Goal: Task Accomplishment & Management: Manage account settings

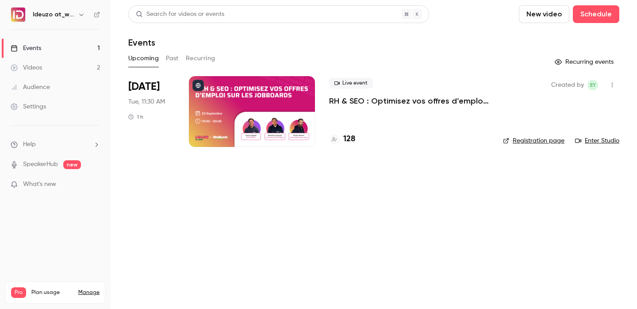
click at [594, 140] on link "Enter Studio" at bounding box center [597, 140] width 44 height 9
click at [582, 135] on div "Created by EY Registration page Enter Studio" at bounding box center [561, 111] width 116 height 71
click at [586, 140] on link "Enter Studio" at bounding box center [597, 140] width 44 height 9
click at [585, 135] on div "Created by EY Registration page Enter Studio" at bounding box center [561, 111] width 116 height 71
click at [585, 139] on link "Enter Studio" at bounding box center [597, 140] width 44 height 9
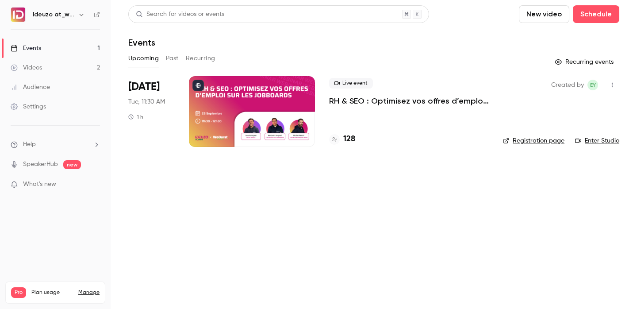
click at [65, 48] on link "Events 1" at bounding box center [55, 47] width 111 height 19
click at [39, 5] on nav "Ideuzo at_work Events 1 Videos 2 Audience Settings Help SpeakerHub new What's n…" at bounding box center [55, 154] width 111 height 309
click at [40, 20] on div "Ideuzo at_work" at bounding box center [55, 14] width 89 height 15
click at [43, 14] on h6 "Ideuzo at_work" at bounding box center [54, 14] width 42 height 9
click at [89, 12] on div "Ideuzo at_work" at bounding box center [55, 14] width 89 height 15
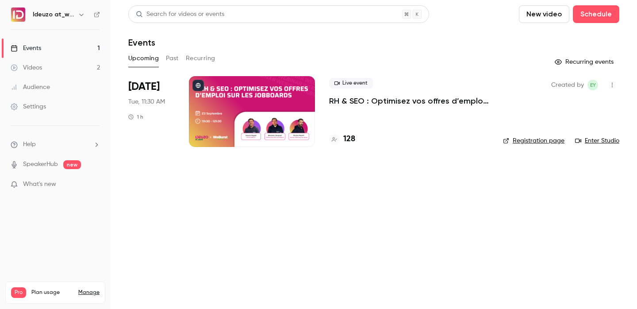
click at [83, 12] on icon "button" at bounding box center [81, 14] width 7 height 7
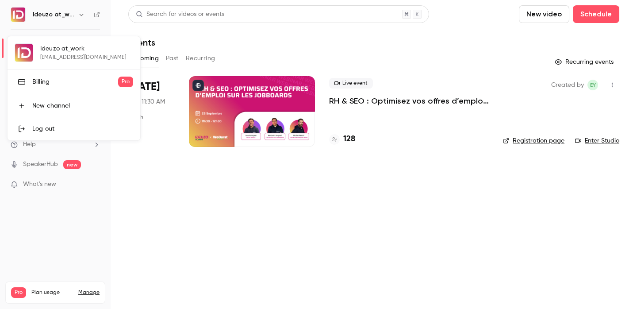
click at [71, 43] on div "Ideuzo at_work marketing@ideuzo.com Billing Pro New channel Log out" at bounding box center [74, 88] width 133 height 104
click at [30, 36] on div "Ideuzo at_work marketing@ideuzo.com Billing Pro New channel Log out" at bounding box center [74, 88] width 133 height 104
click at [178, 179] on div at bounding box center [318, 154] width 637 height 309
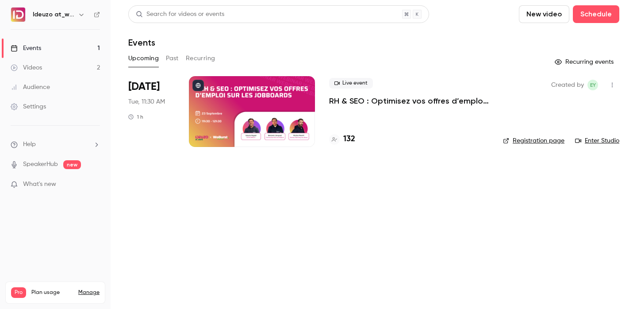
click at [516, 139] on link "Registration page" at bounding box center [533, 140] width 61 height 9
click at [353, 140] on h4 "139" at bounding box center [348, 139] width 11 height 12
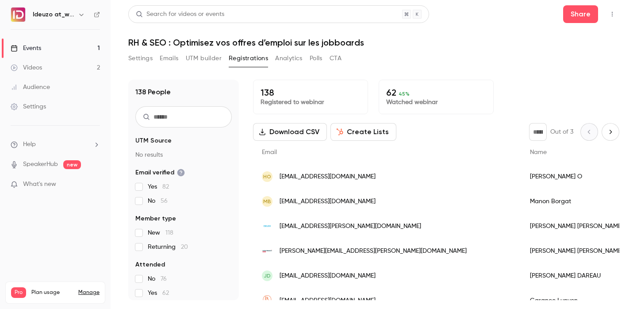
click at [80, 47] on link "Events 1" at bounding box center [55, 47] width 111 height 19
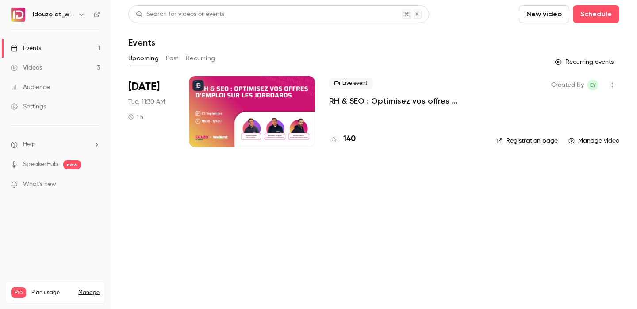
click at [347, 139] on h4 "140" at bounding box center [349, 139] width 12 height 12
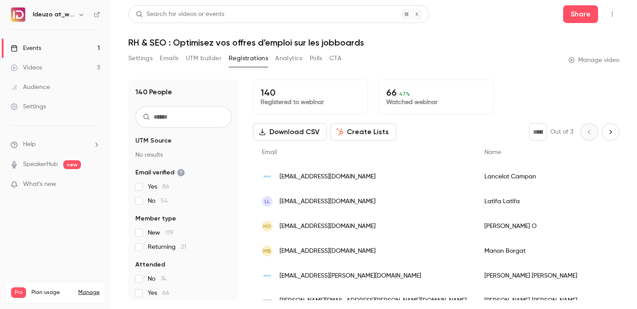
click at [142, 53] on button "Settings" at bounding box center [140, 58] width 24 height 14
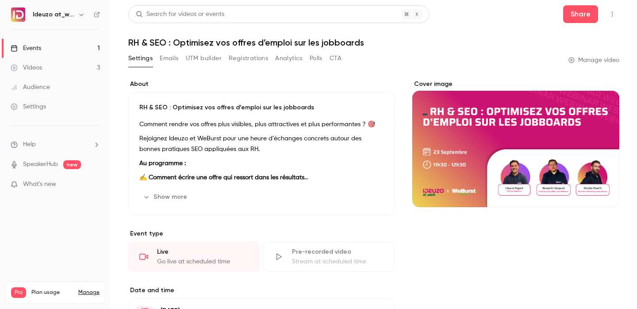
click at [164, 56] on button "Emails" at bounding box center [169, 58] width 19 height 14
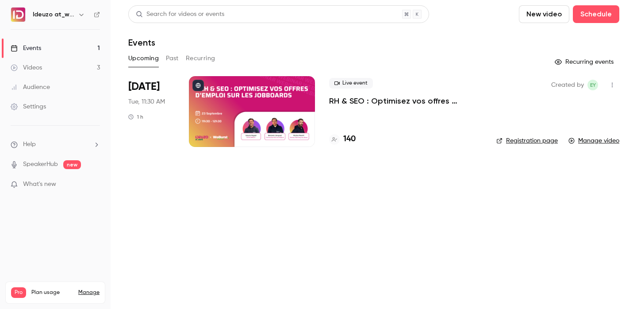
click at [395, 100] on p "RH & SEO : Optimisez vos offres d’emploi sur les jobboards" at bounding box center [405, 101] width 153 height 11
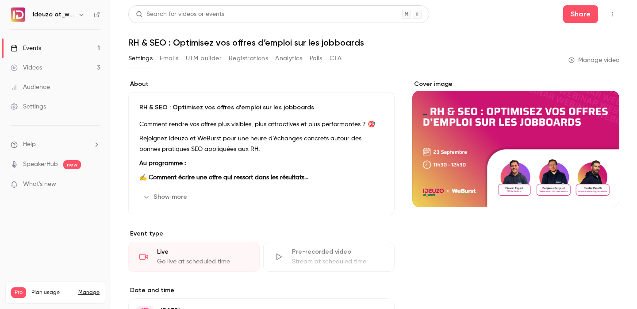
click at [199, 68] on div "Settings Emails UTM builder Registrations Analytics Polls CTA" at bounding box center [234, 60] width 213 height 18
click at [174, 60] on button "Emails" at bounding box center [169, 58] width 19 height 14
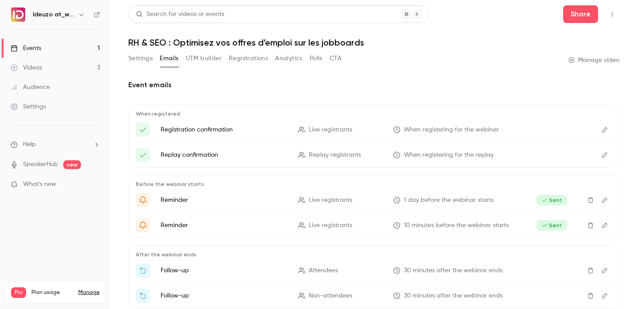
click at [193, 60] on button "UTM builder" at bounding box center [204, 58] width 36 height 14
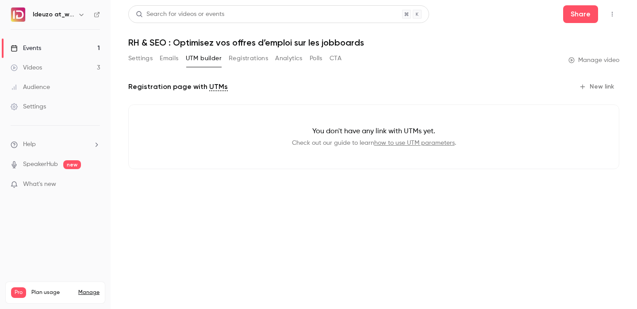
click at [245, 58] on button "Registrations" at bounding box center [248, 58] width 39 height 14
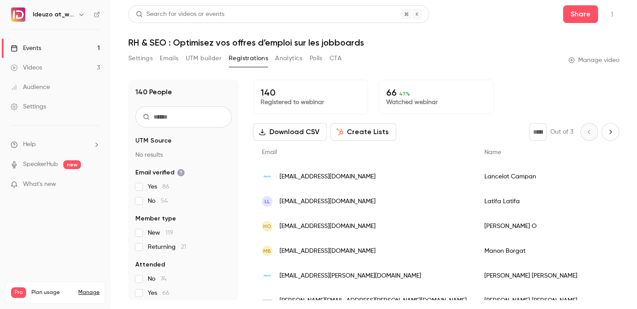
click at [53, 47] on link "Events 1" at bounding box center [55, 47] width 111 height 19
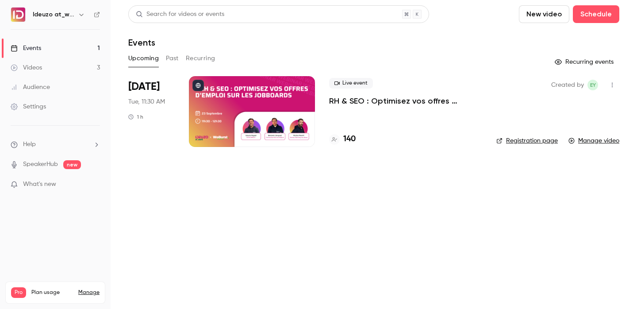
click at [536, 138] on link "Registration page" at bounding box center [526, 140] width 61 height 9
click at [417, 108] on div "Live event RH & SEO : Optimisez vos offres d’emploi sur les jobboards 140" at bounding box center [405, 111] width 153 height 71
click at [408, 101] on p "RH & SEO : Optimisez vos offres d’emploi sur les jobboards" at bounding box center [405, 101] width 153 height 11
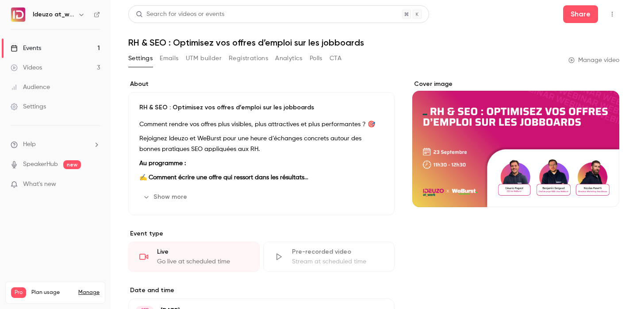
click at [278, 61] on button "Analytics" at bounding box center [288, 58] width 27 height 14
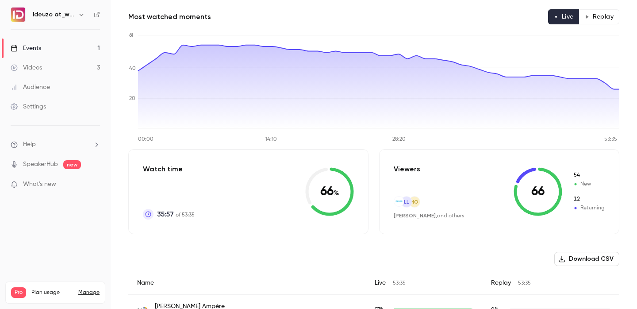
scroll to position [67, 0]
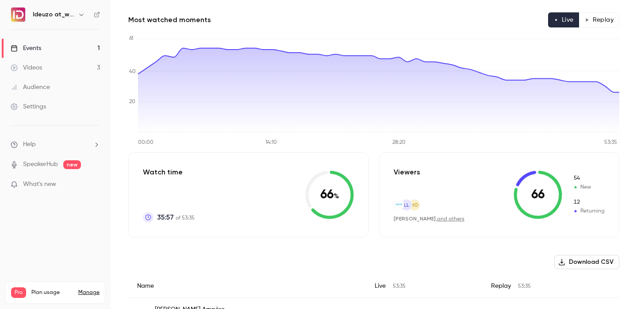
click at [532, 195] on icon at bounding box center [537, 194] width 49 height 49
click at [566, 202] on div "66 54 New 12 Returning" at bounding box center [558, 194] width 91 height 49
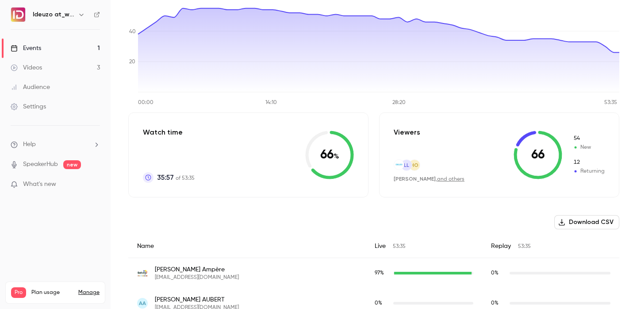
scroll to position [198, 0]
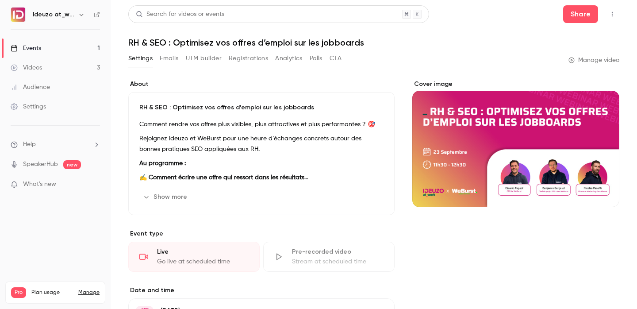
click at [294, 59] on button "Analytics" at bounding box center [288, 58] width 27 height 14
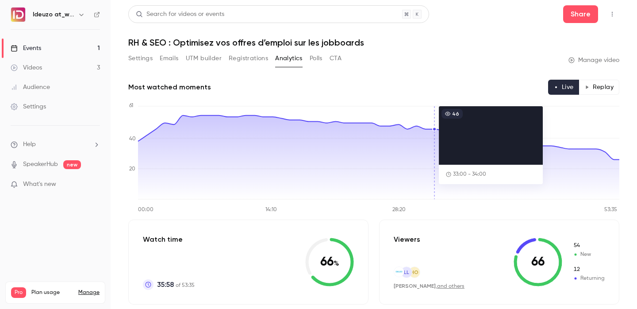
scroll to position [71, 0]
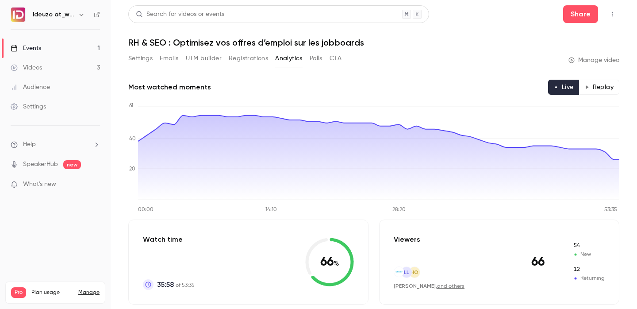
click at [70, 46] on link "Events 1" at bounding box center [55, 47] width 111 height 19
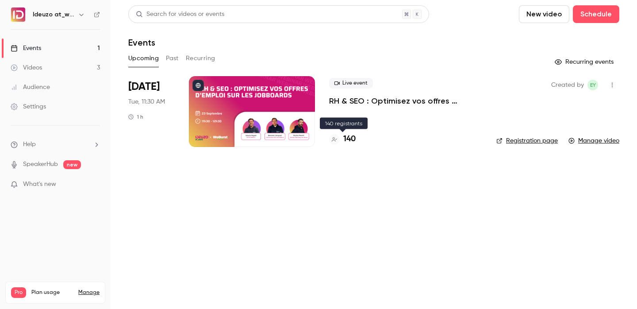
click at [350, 135] on h4 "140" at bounding box center [349, 139] width 12 height 12
